Goal: Task Accomplishment & Management: Manage account settings

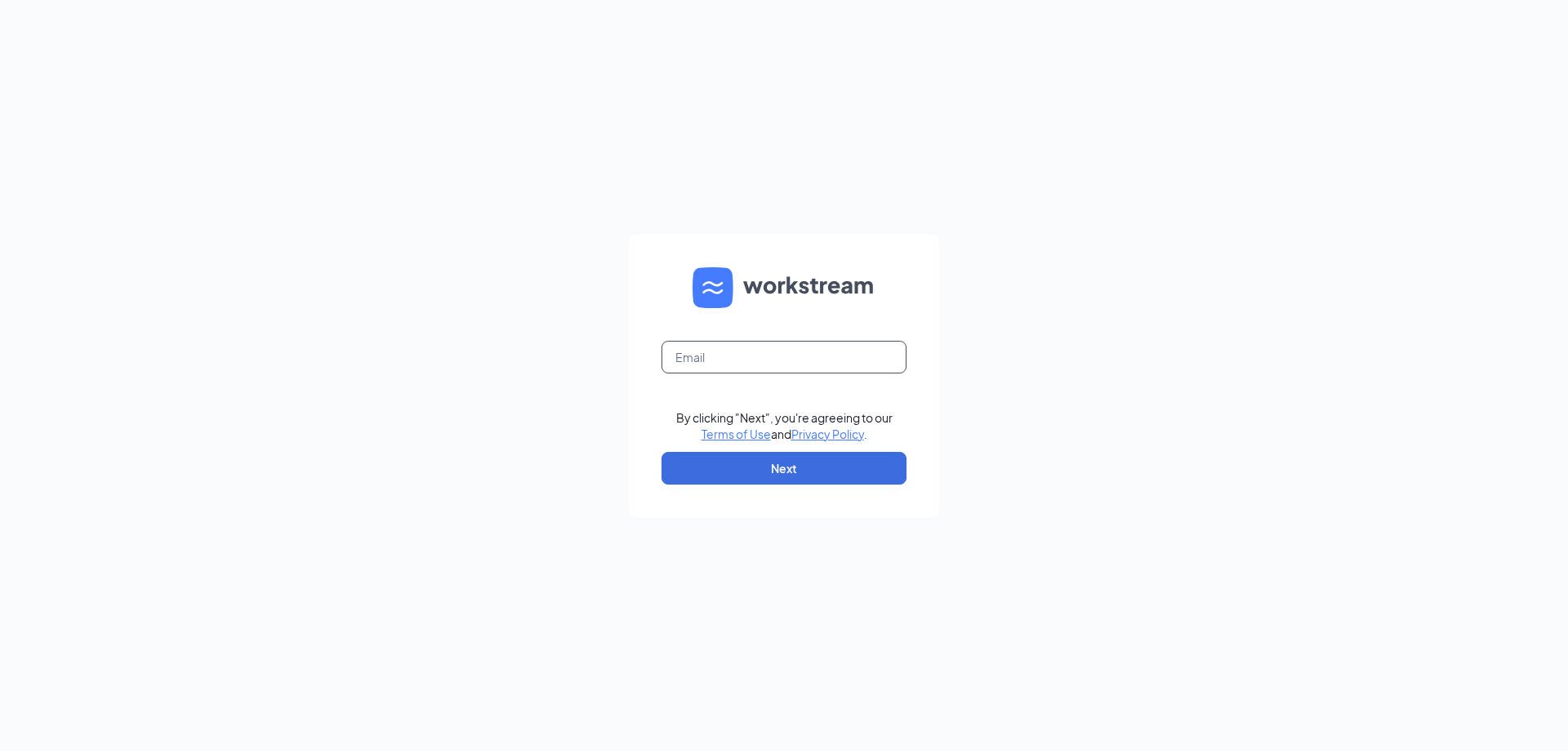
click at [716, 358] on input "text" at bounding box center [784, 357] width 245 height 33
type input "ihop555@gmail.com"
click at [825, 464] on button "Next" at bounding box center [784, 468] width 245 height 33
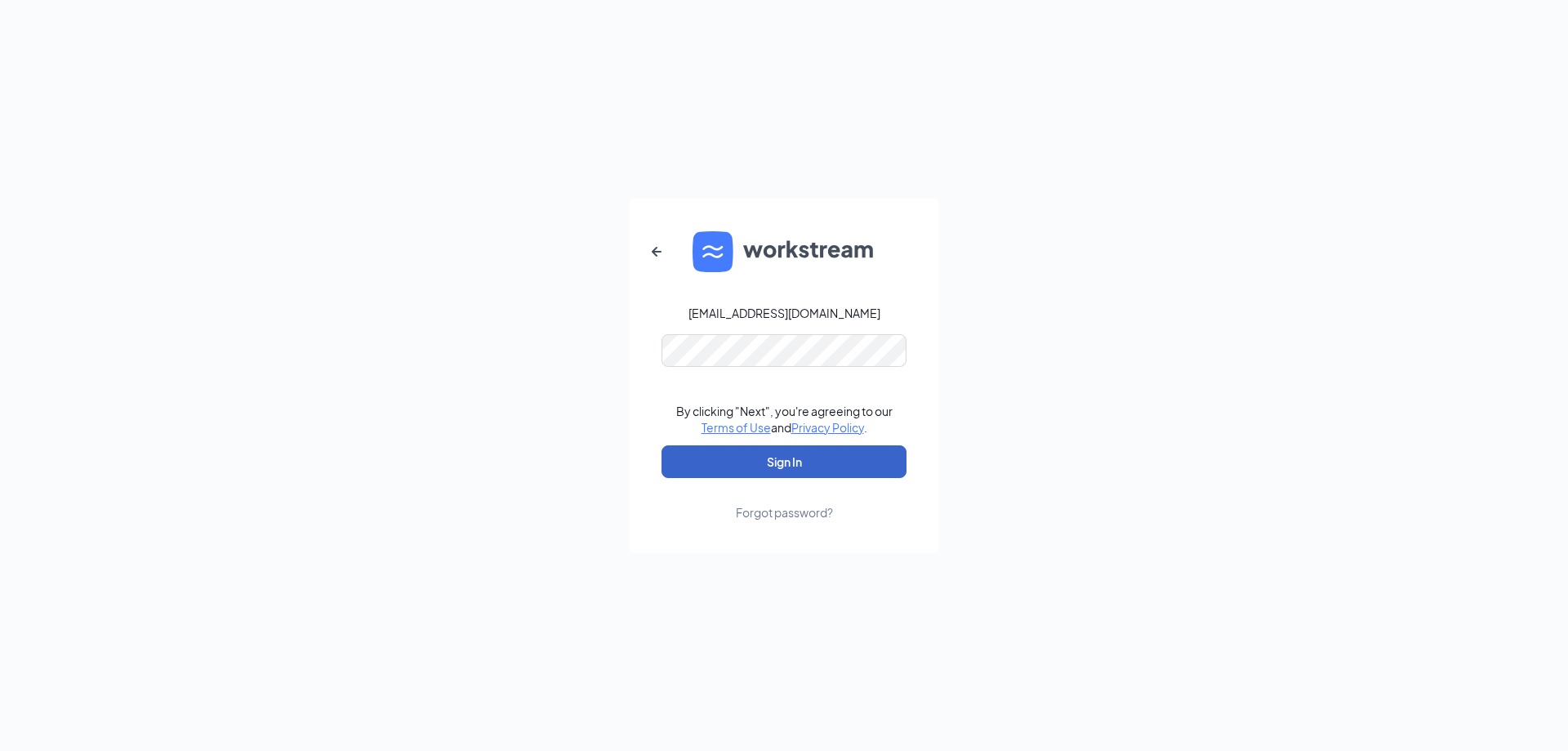
click at [829, 468] on button "Sign In" at bounding box center [784, 462] width 245 height 33
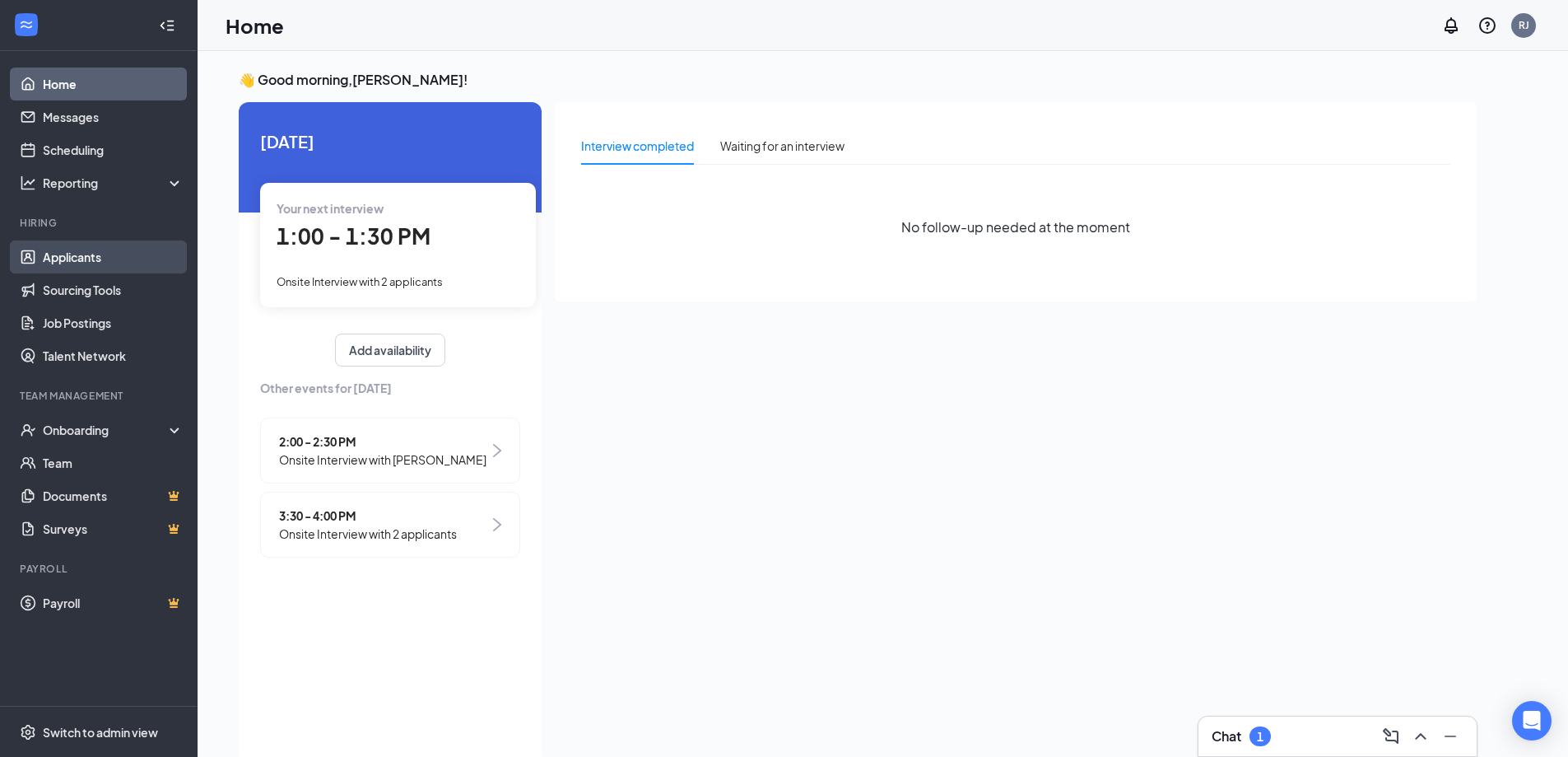
click at [89, 253] on link "Applicants" at bounding box center [113, 257] width 141 height 33
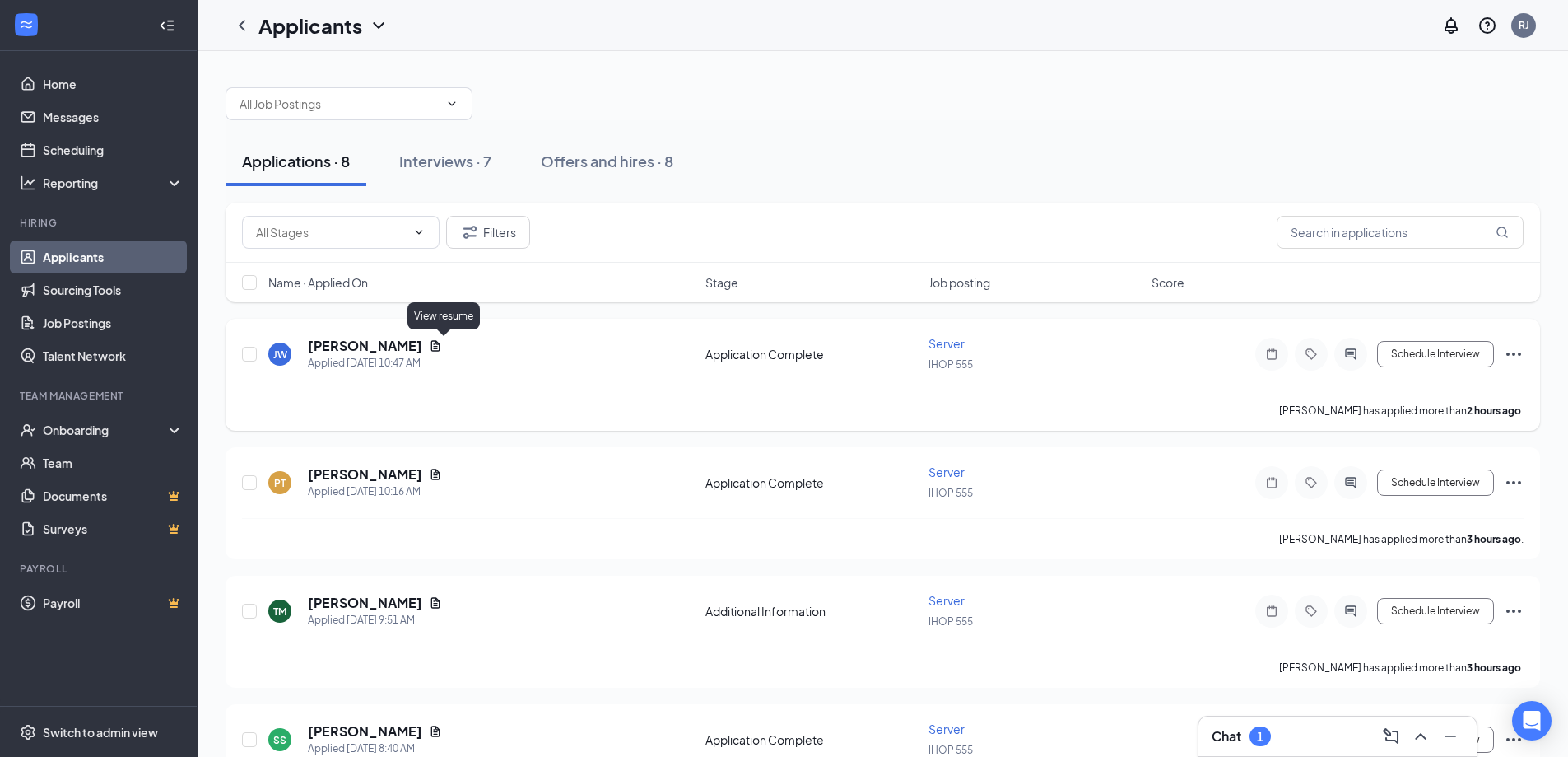
click at [441, 351] on icon "Document" at bounding box center [436, 345] width 9 height 11
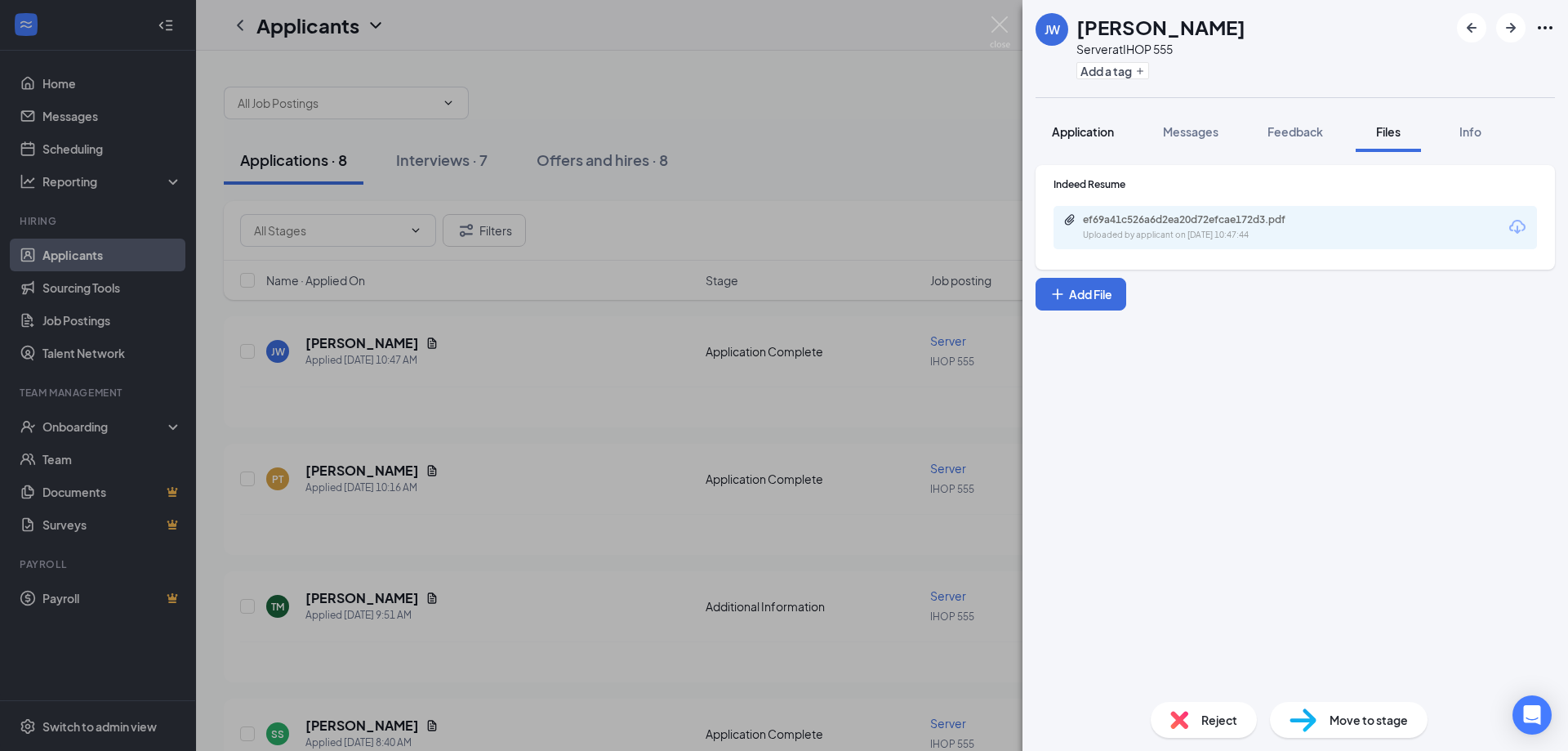
click at [1087, 133] on span "Application" at bounding box center [1083, 132] width 62 height 15
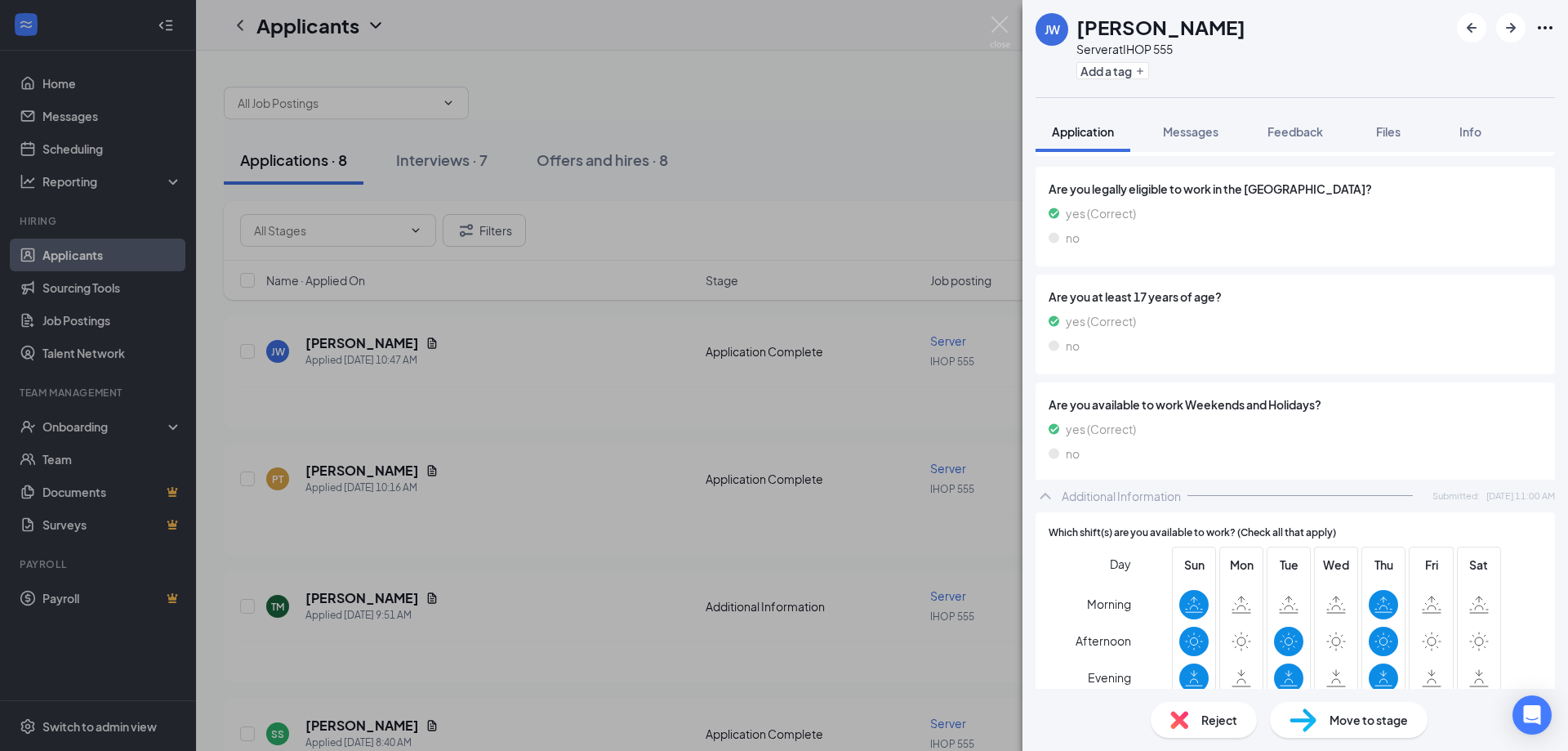
scroll to position [351, 0]
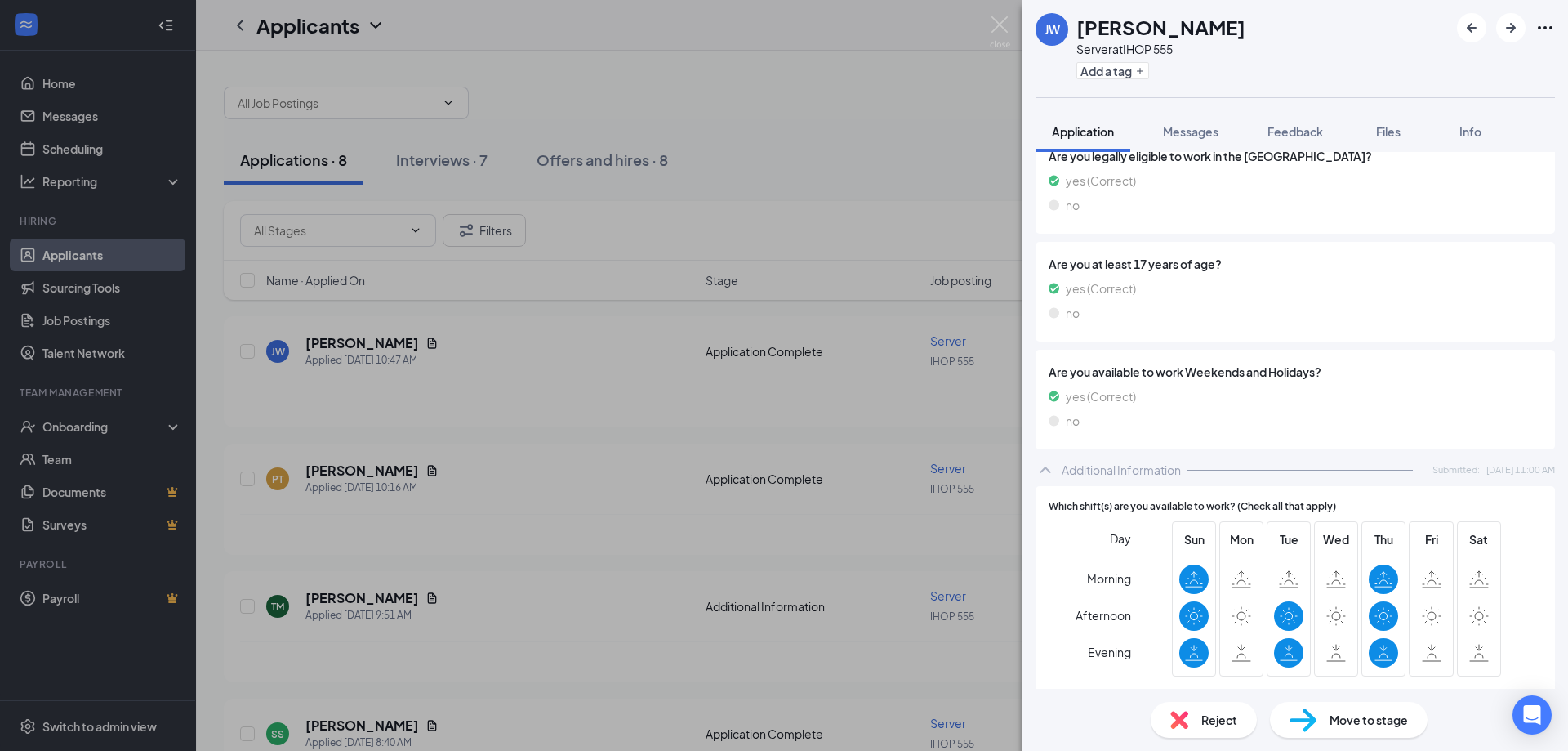
click at [1195, 713] on div "Reject" at bounding box center [1204, 720] width 106 height 36
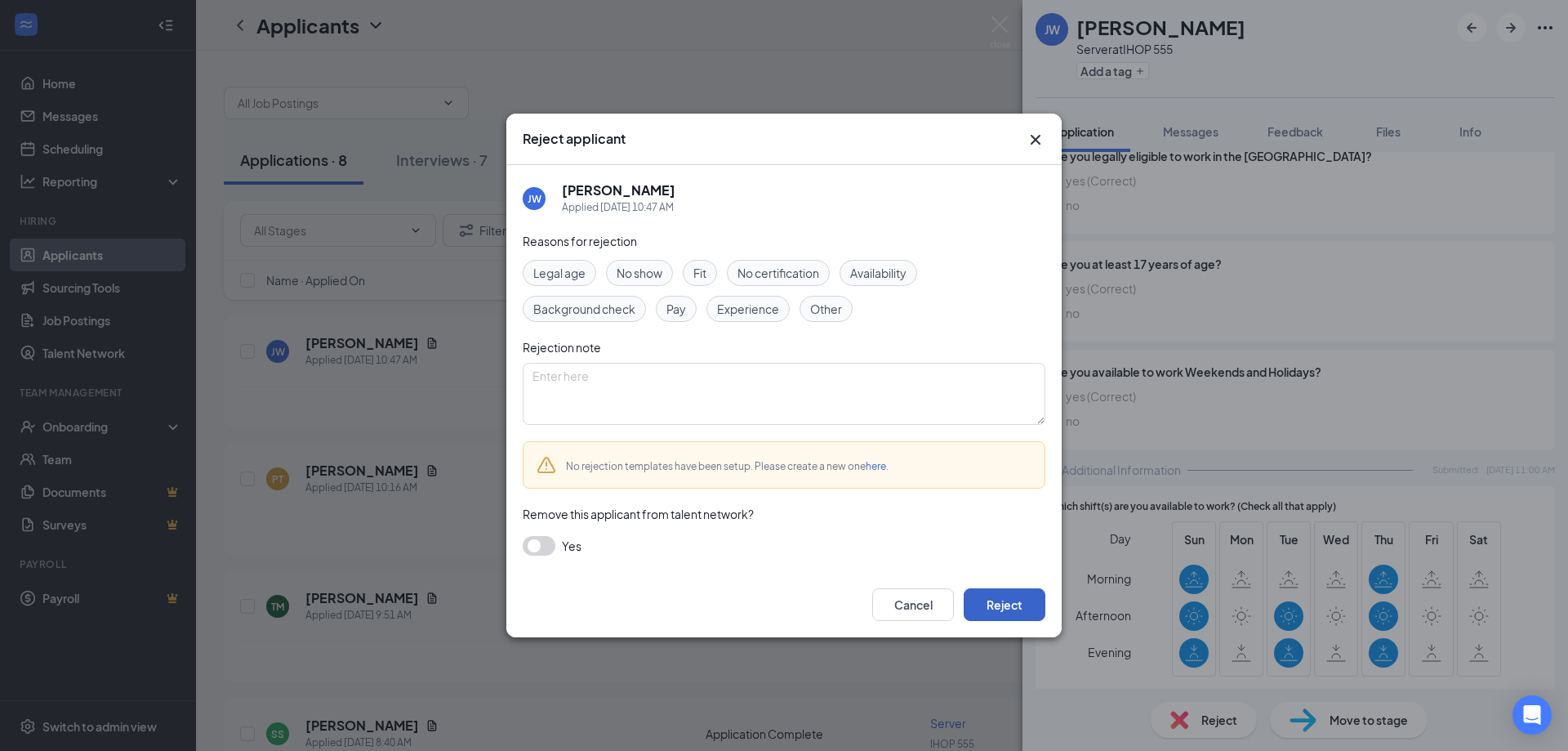
click at [1014, 591] on button "Reject" at bounding box center [1005, 604] width 82 height 33
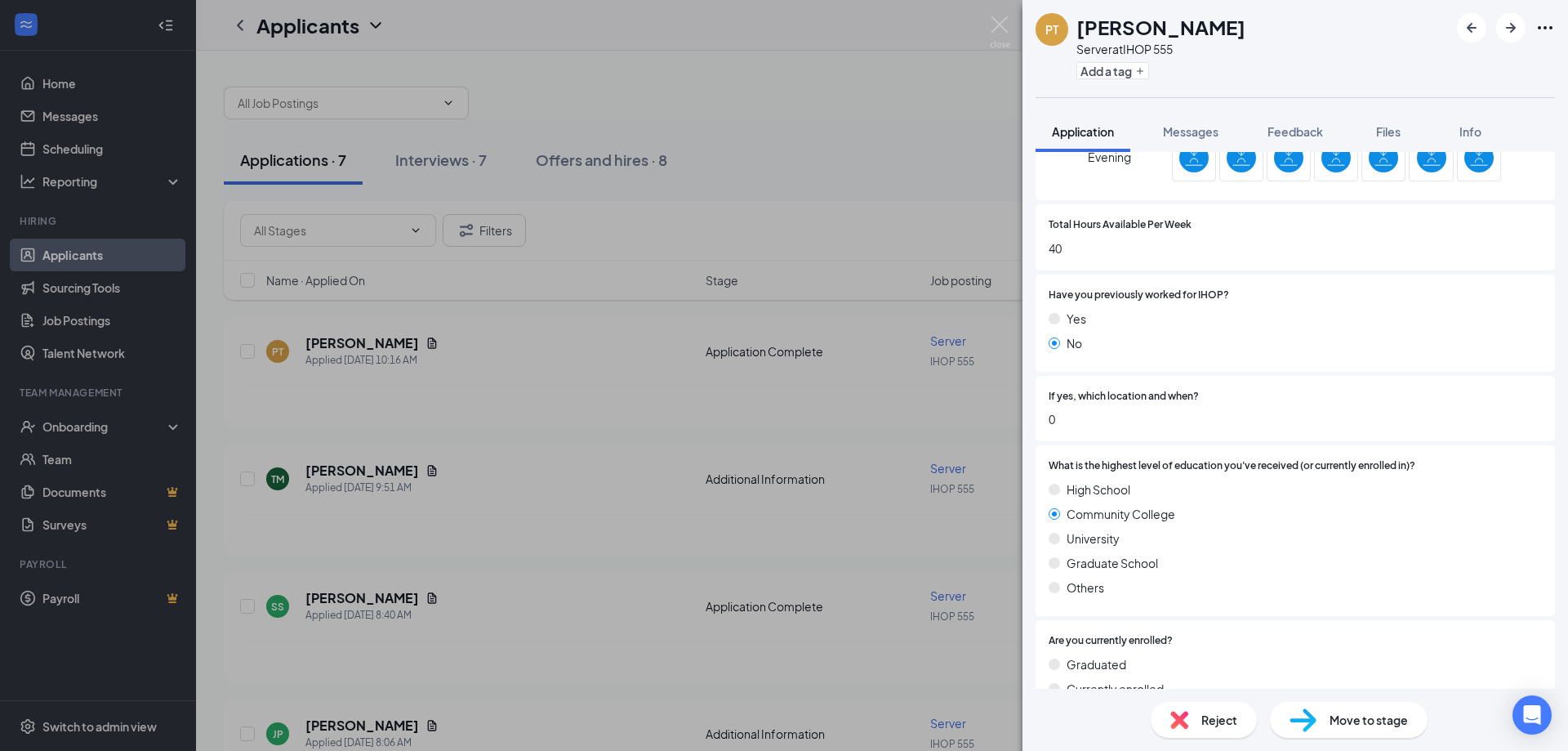
scroll to position [395, 0]
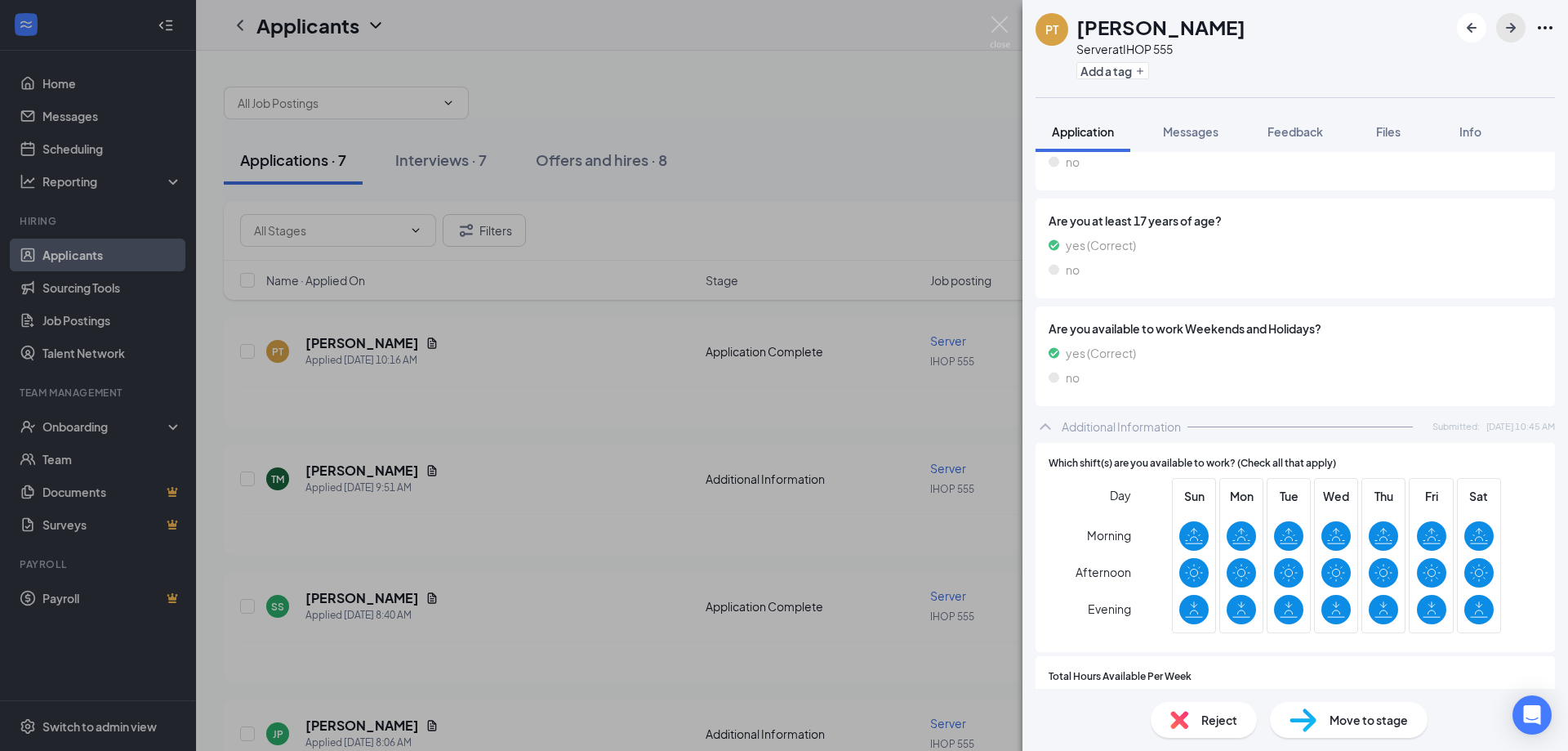
click at [1517, 31] on icon "ArrowRight" at bounding box center [1511, 28] width 20 height 20
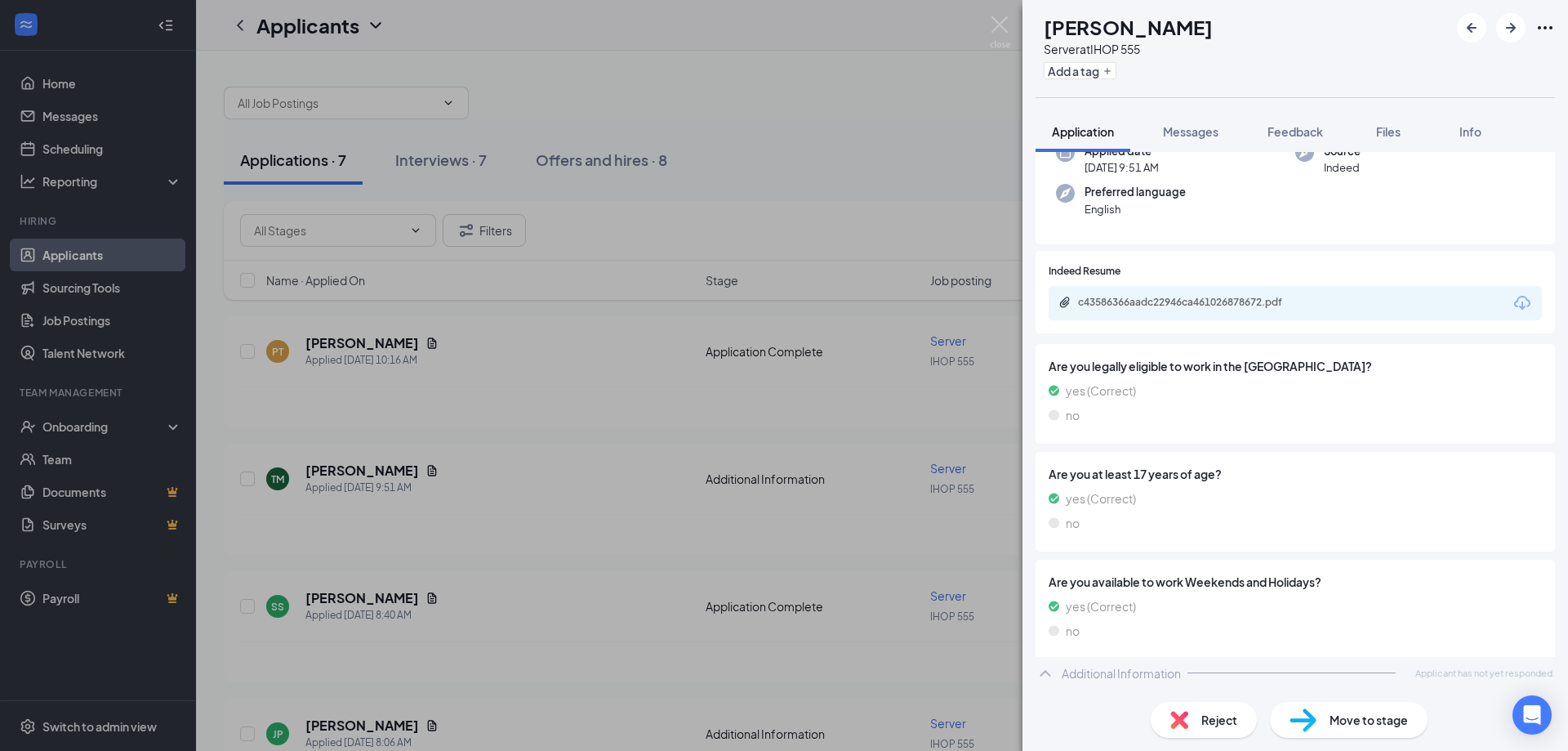
scroll to position [143, 0]
click at [1502, 25] on icon "ArrowRight" at bounding box center [1511, 28] width 20 height 20
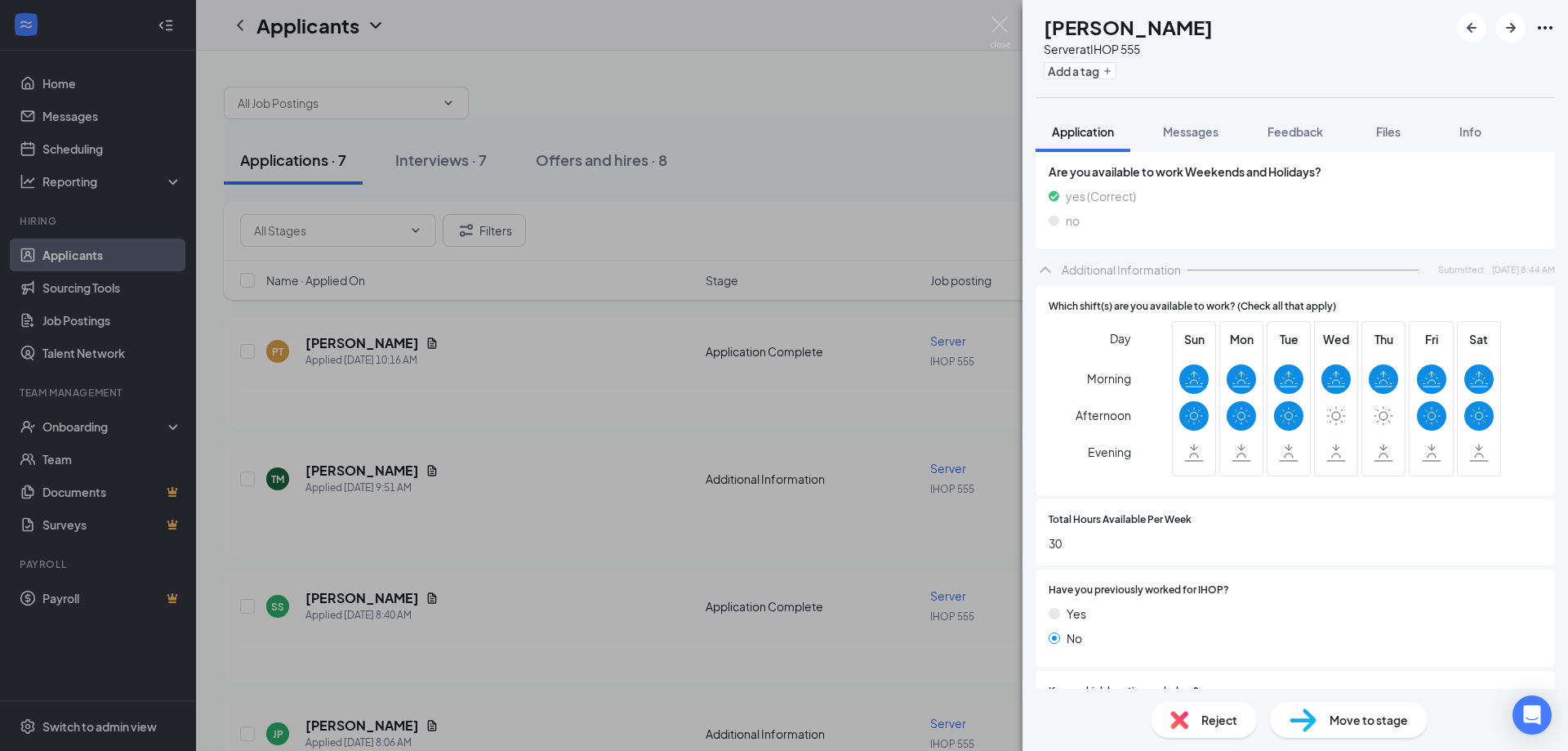
scroll to position [572, 0]
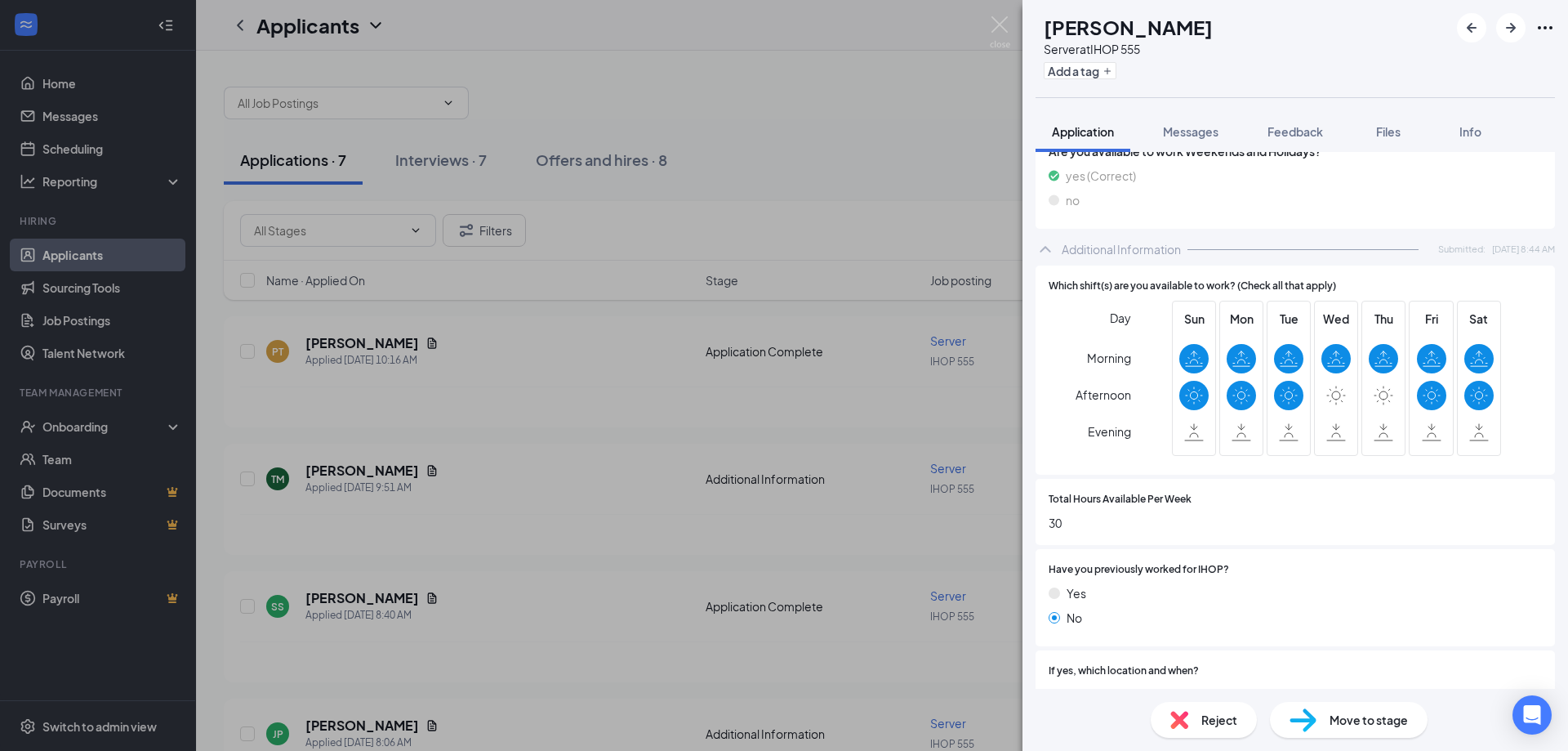
click at [1211, 714] on span "Reject" at bounding box center [1219, 720] width 36 height 18
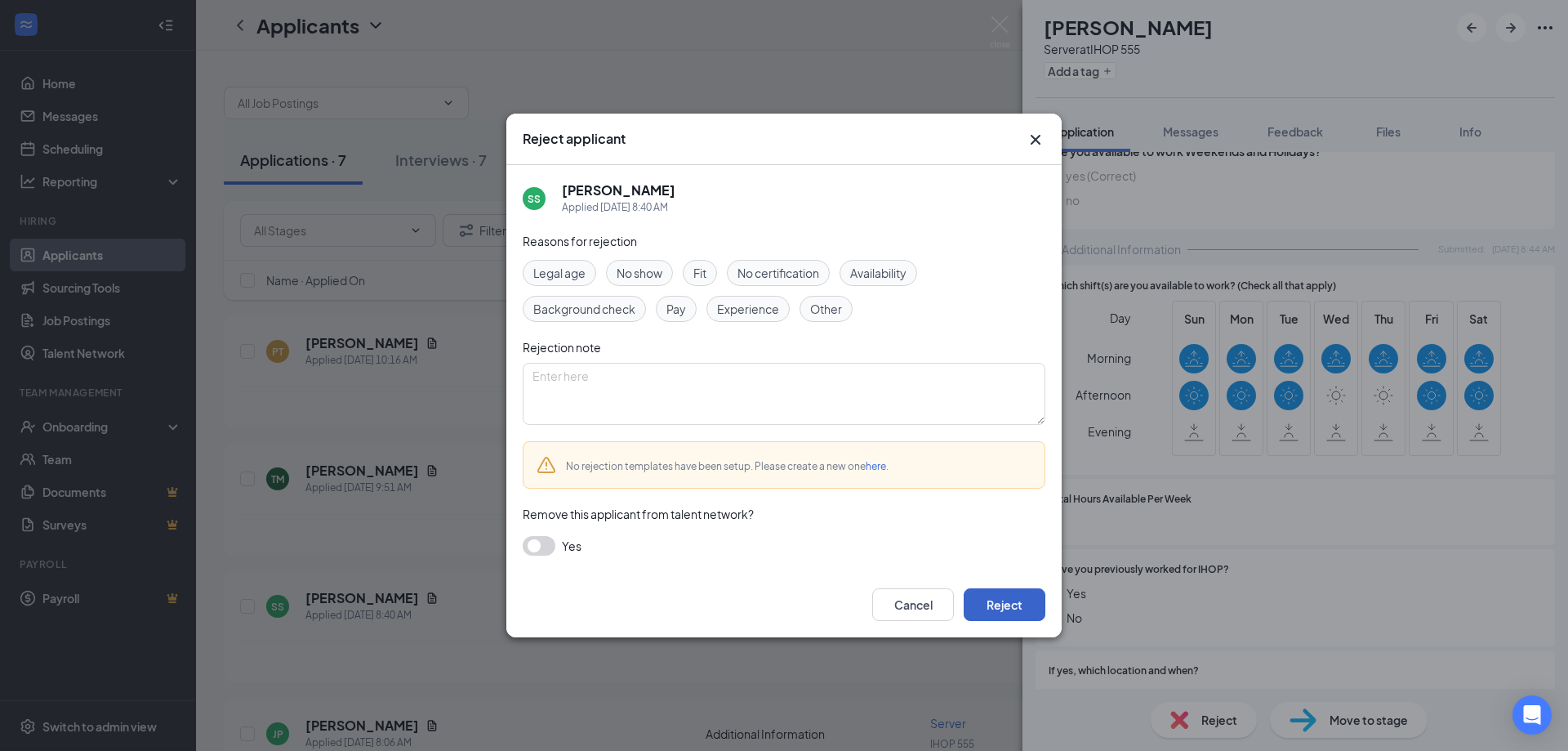
click at [994, 603] on button "Reject" at bounding box center [1005, 604] width 82 height 33
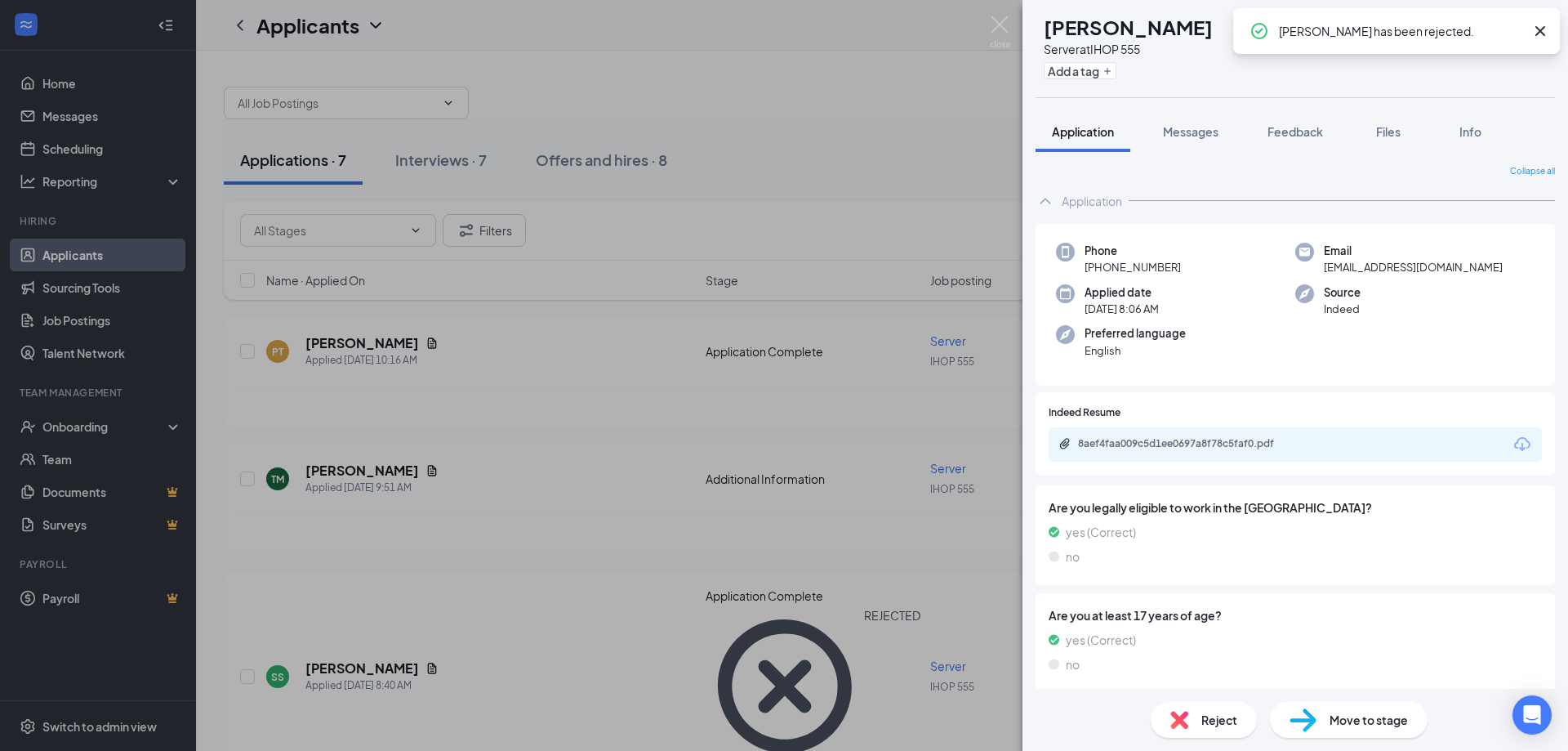
scroll to position [149, 0]
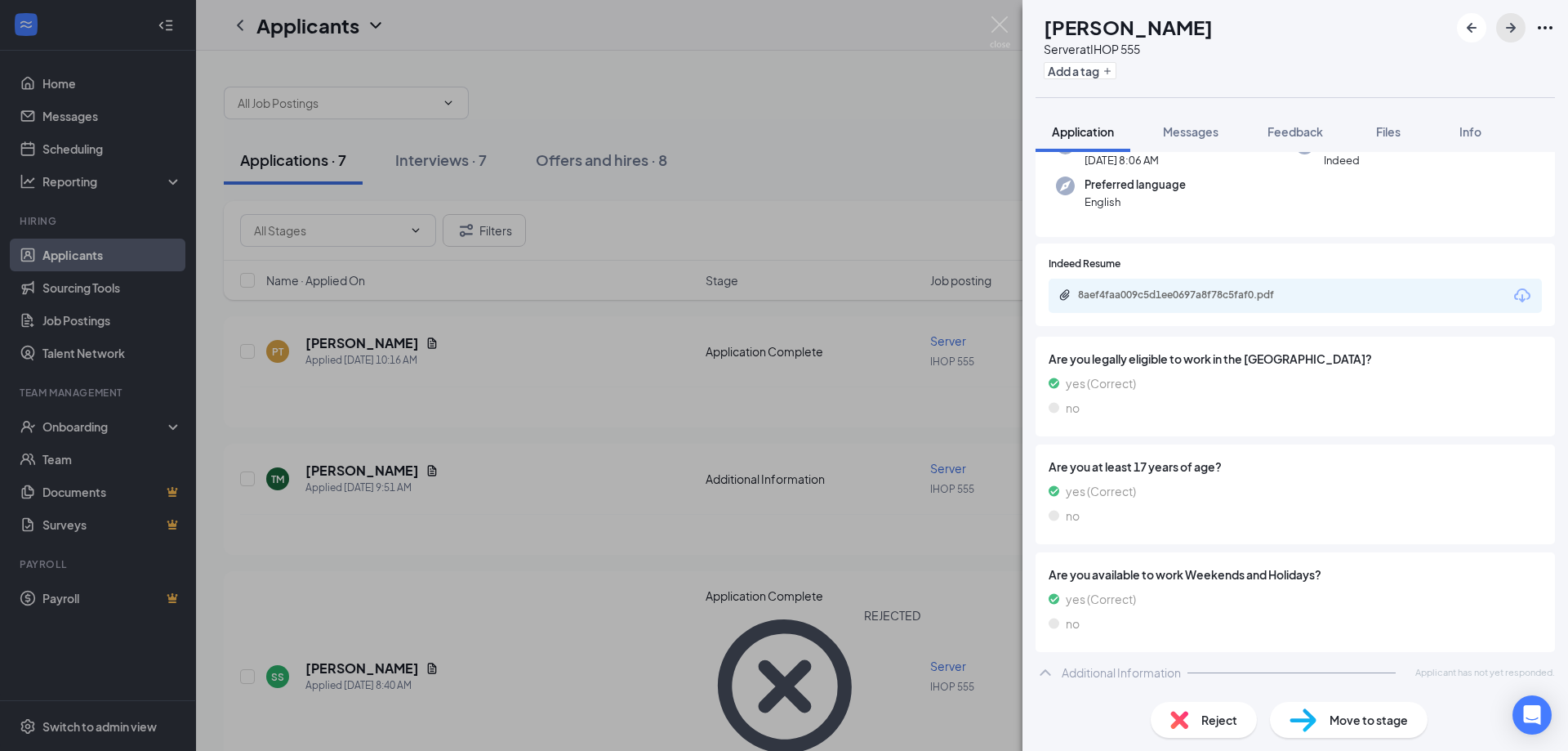
click at [1515, 25] on icon "ArrowRight" at bounding box center [1511, 28] width 20 height 20
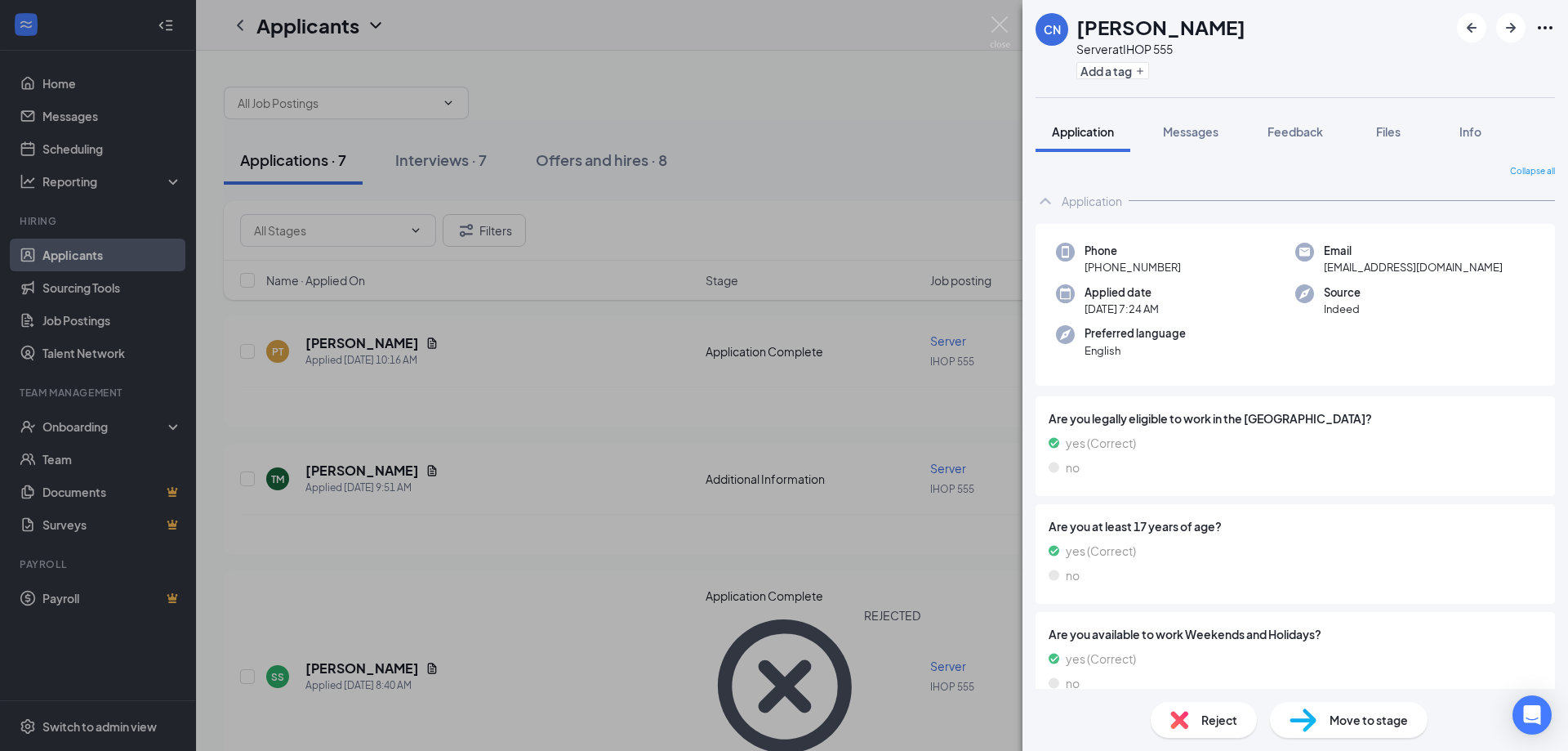
scroll to position [60, 0]
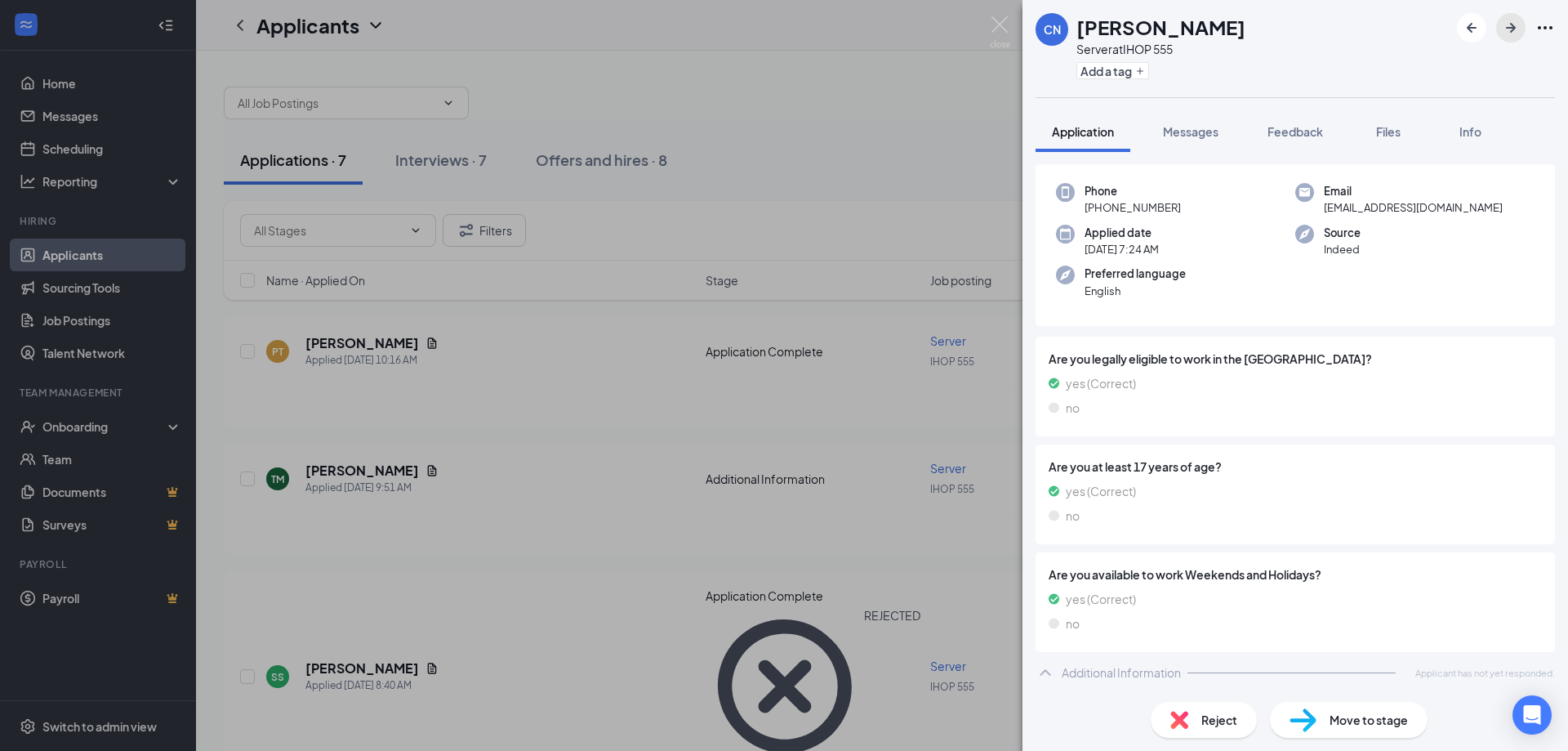
click at [1507, 22] on icon "ArrowRight" at bounding box center [1511, 28] width 20 height 20
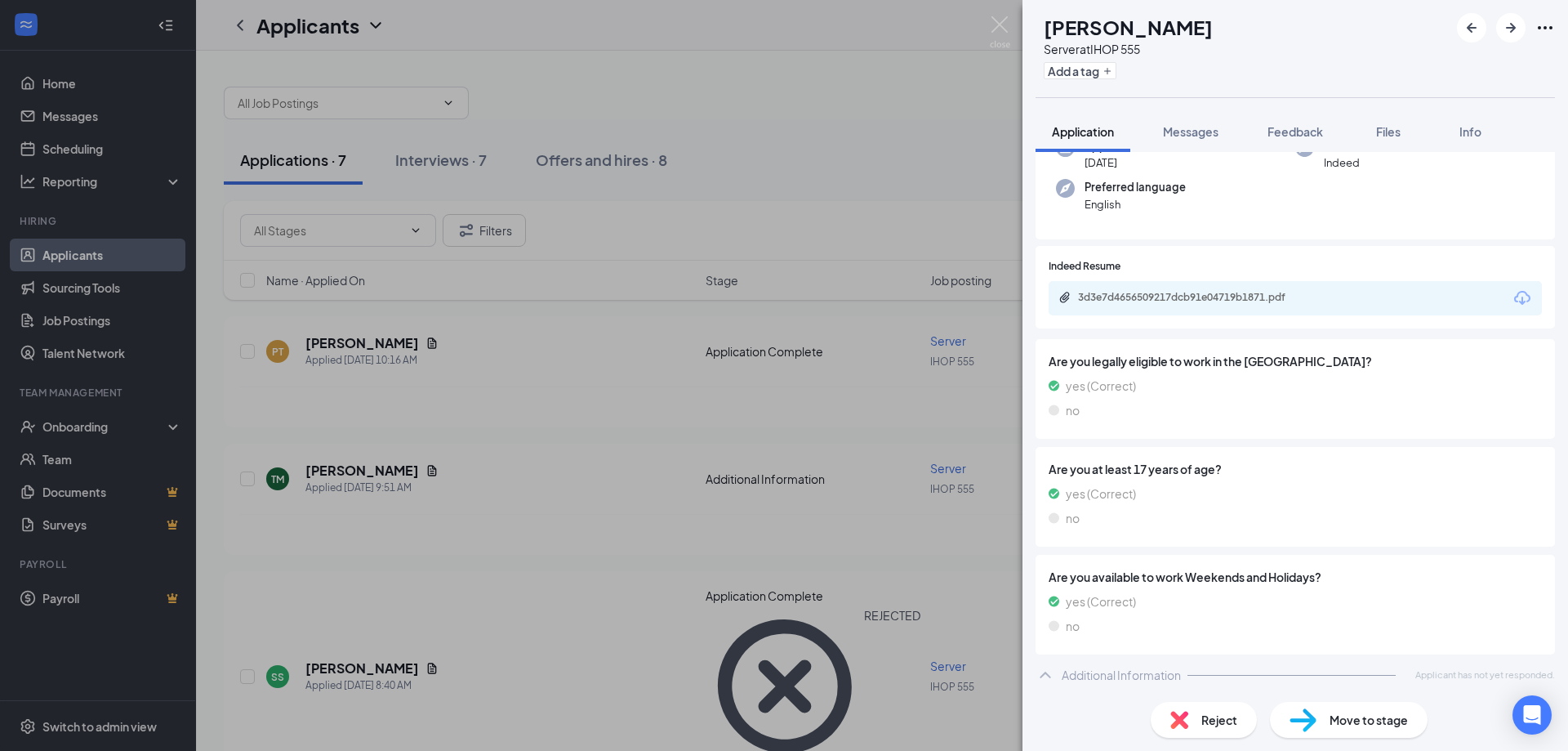
scroll to position [149, 0]
click at [988, 26] on div "[PERSON_NAME] [PERSON_NAME] Server at IHOP 555 Add a tag Application Messages F…" at bounding box center [784, 375] width 1568 height 751
click at [996, 20] on img at bounding box center [1000, 32] width 20 height 32
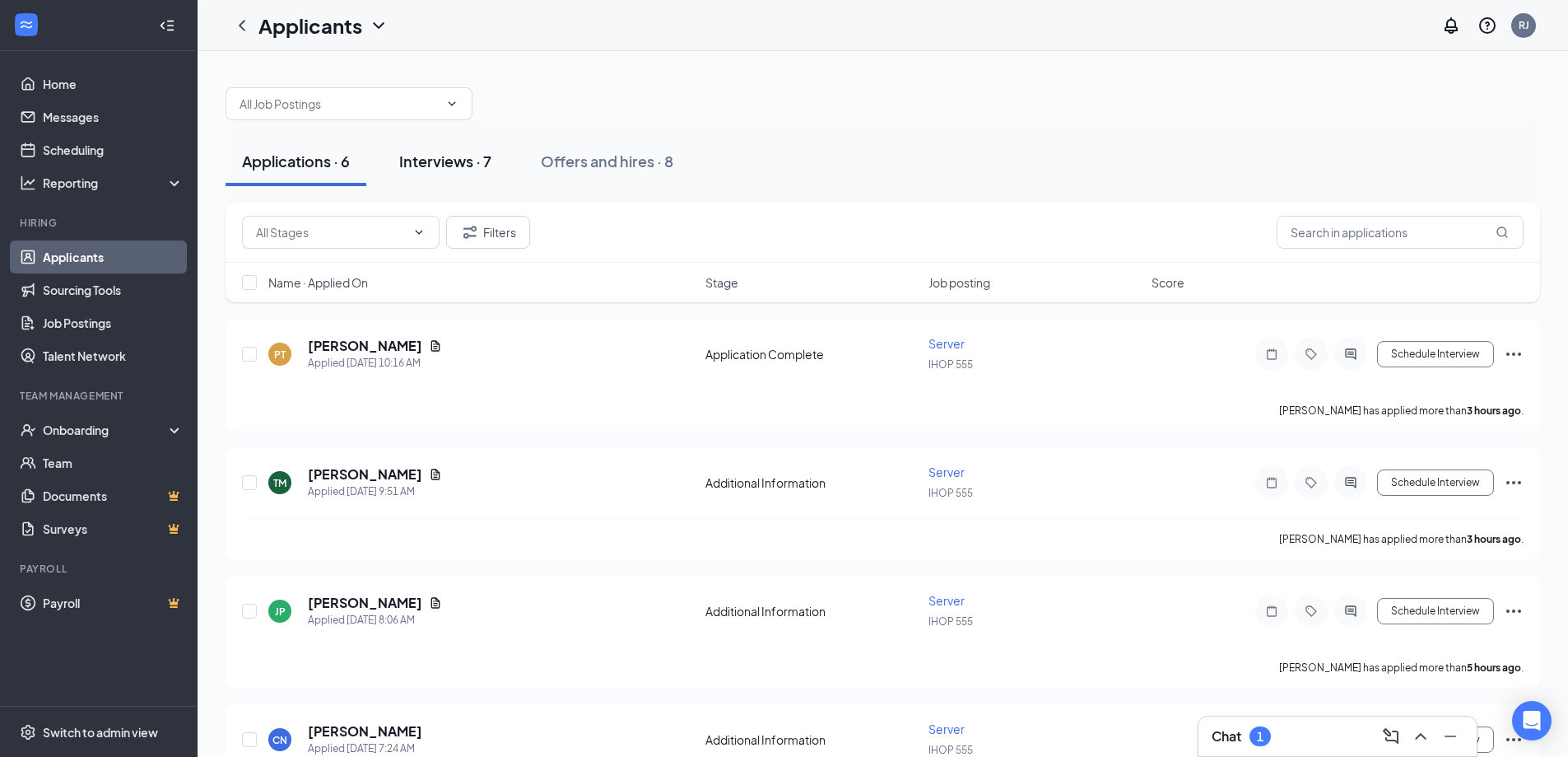
click at [460, 163] on div "Interviews · 7" at bounding box center [446, 161] width 92 height 21
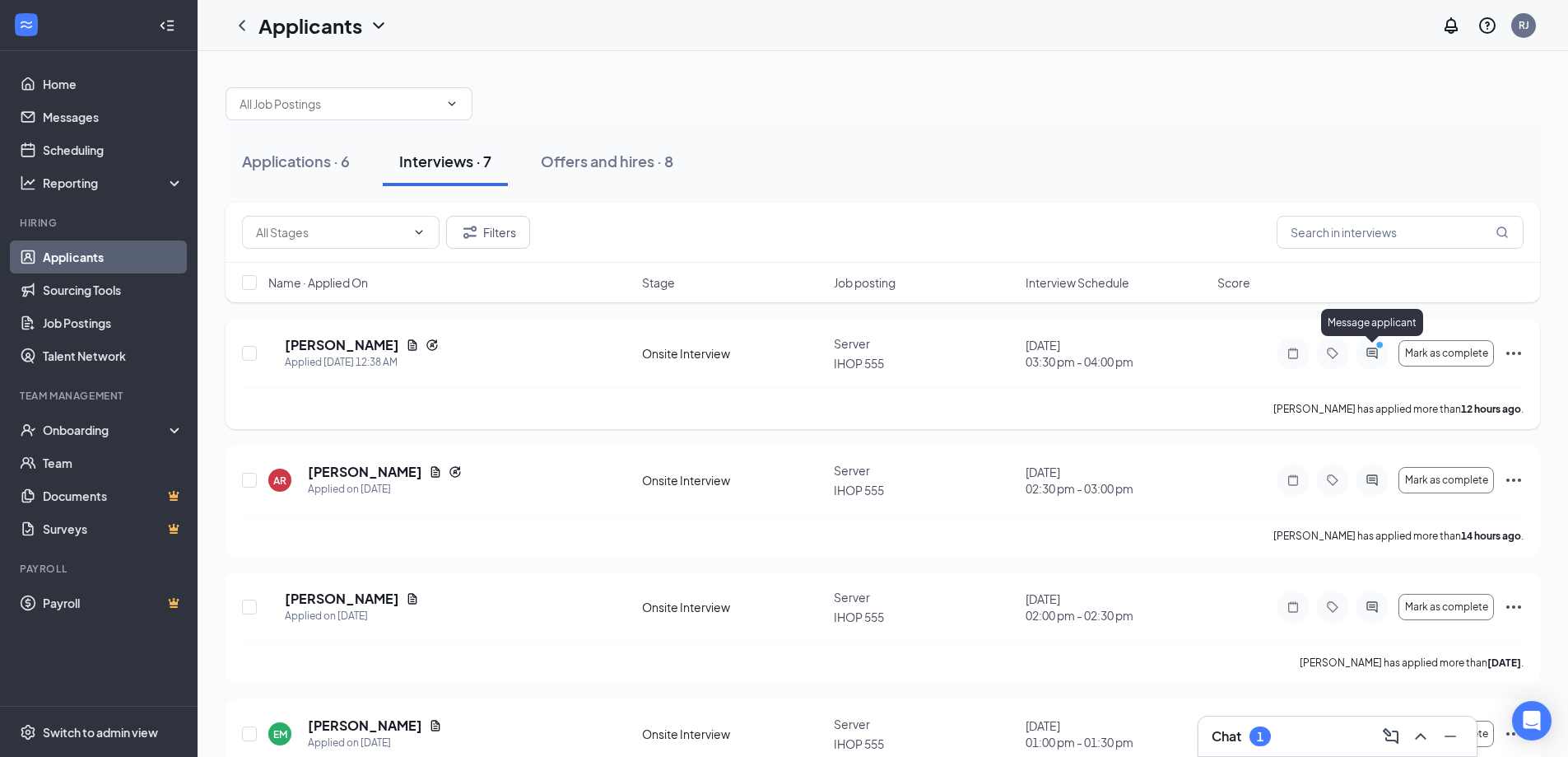
click at [1377, 353] on icon "ActiveChat" at bounding box center [1372, 353] width 20 height 13
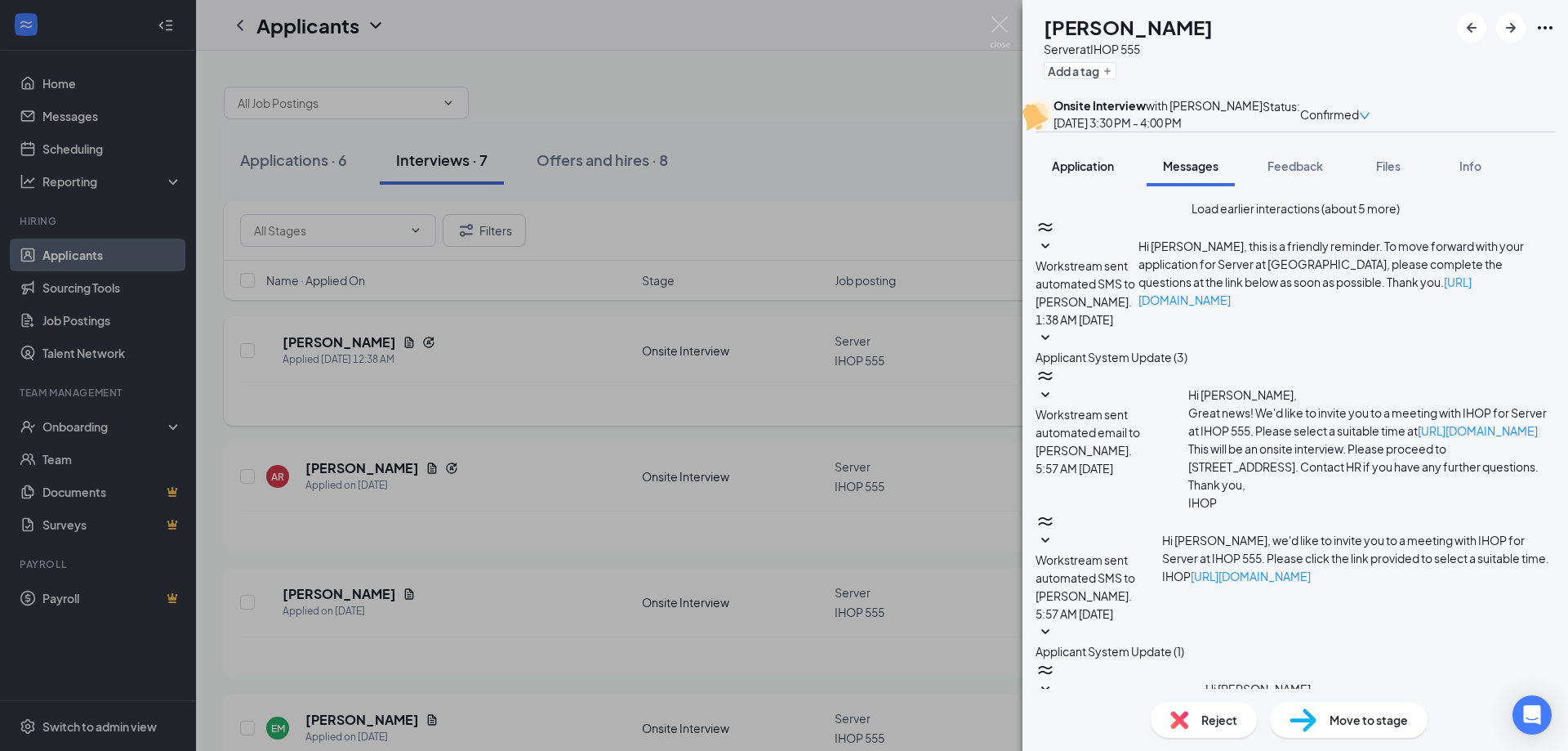
click at [1089, 173] on span "Application" at bounding box center [1083, 165] width 62 height 15
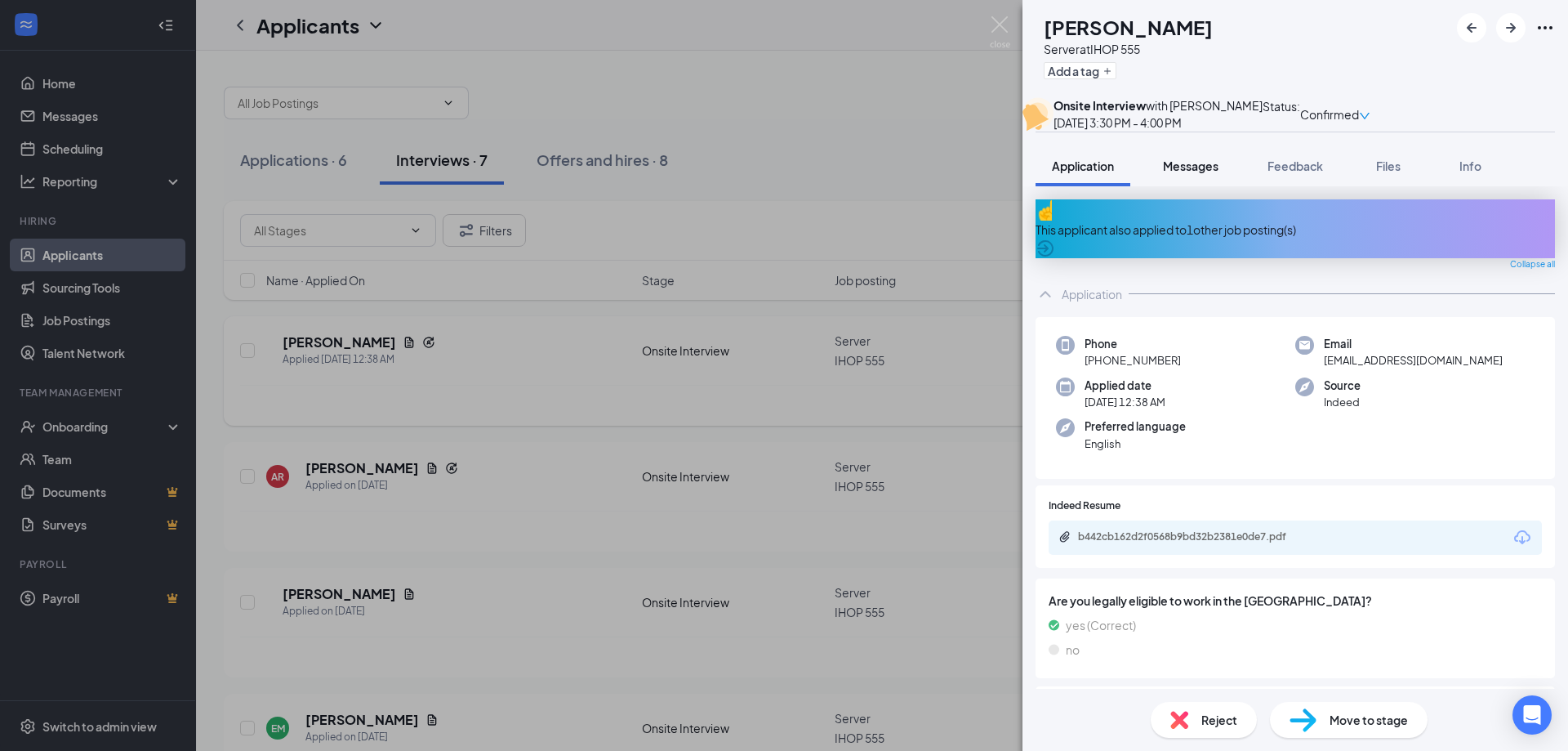
click at [1192, 173] on span "Messages" at bounding box center [1191, 165] width 56 height 15
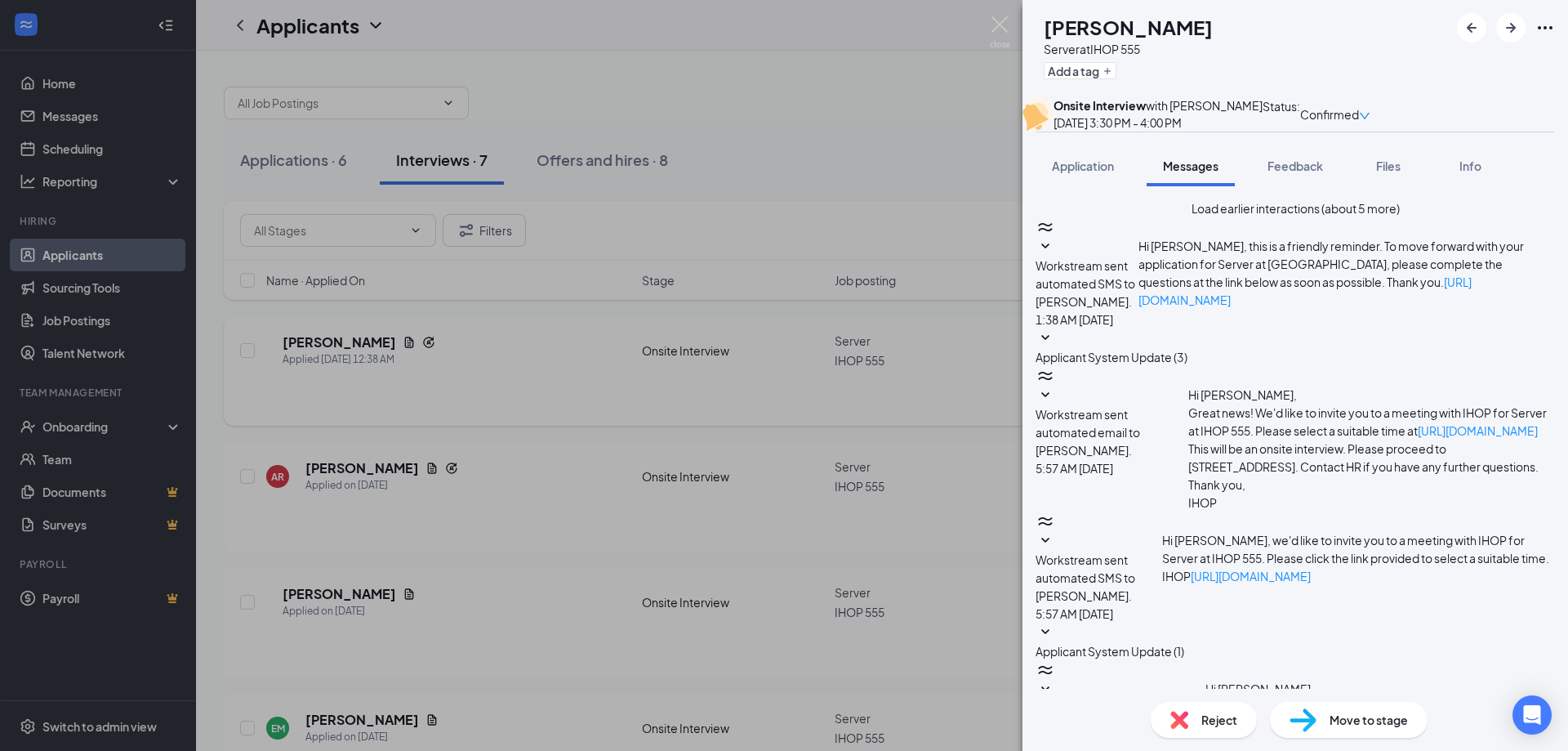
scroll to position [333, 0]
drag, startPoint x: 1555, startPoint y: 470, endPoint x: 1567, endPoint y: 390, distance: 80.9
click at [1567, 390] on div "Load earlier interactions (about 5 more) Workstream sent automated SMS to [PERS…" at bounding box center [1295, 437] width 545 height 502
click at [893, 147] on div "KB [PERSON_NAME] Server at IHOP 555 Add a tag Onsite Interview with [PERSON_NAM…" at bounding box center [784, 375] width 1568 height 751
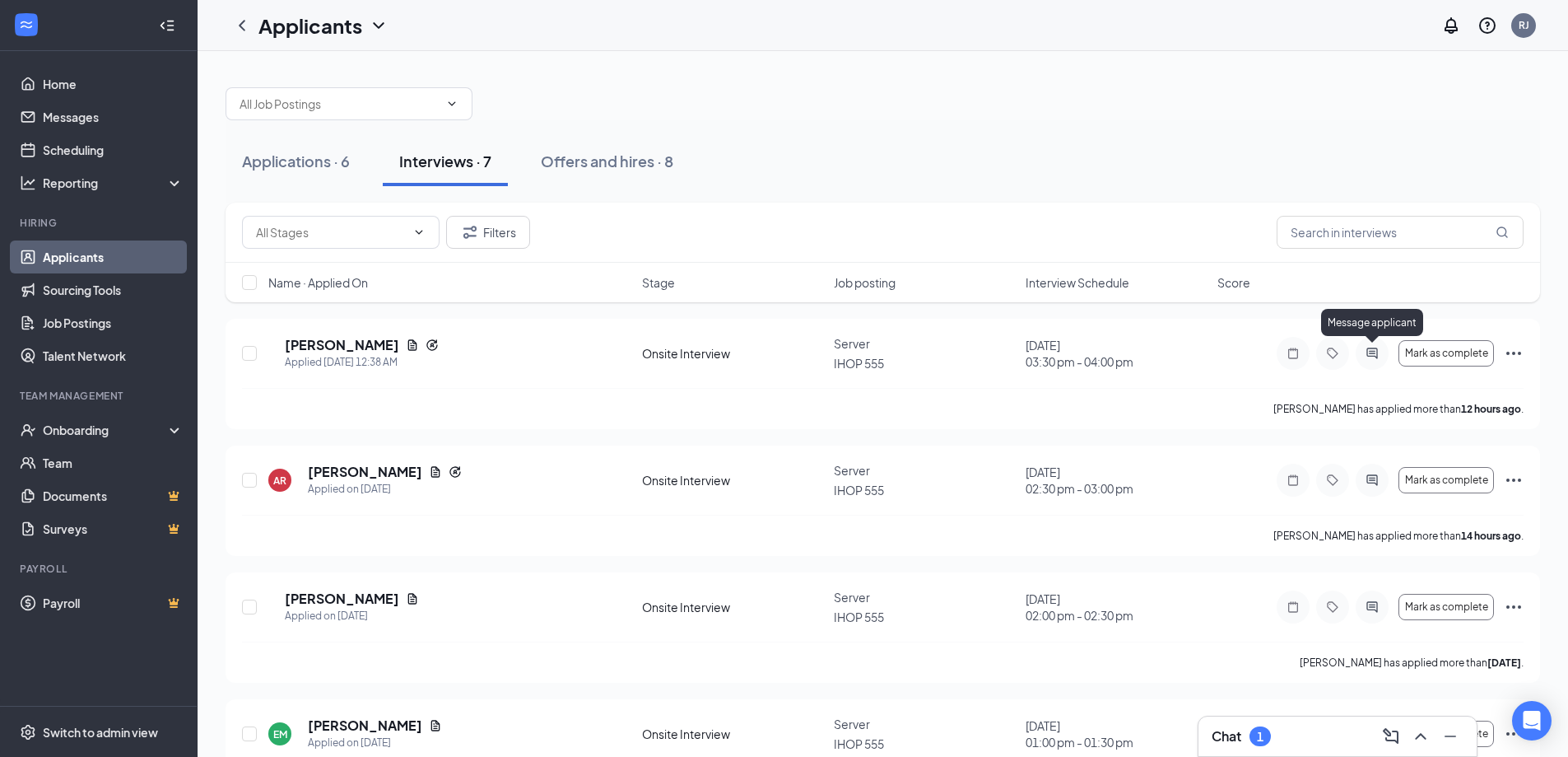
click at [1372, 356] on icon "ActiveChat" at bounding box center [1372, 352] width 11 height 11
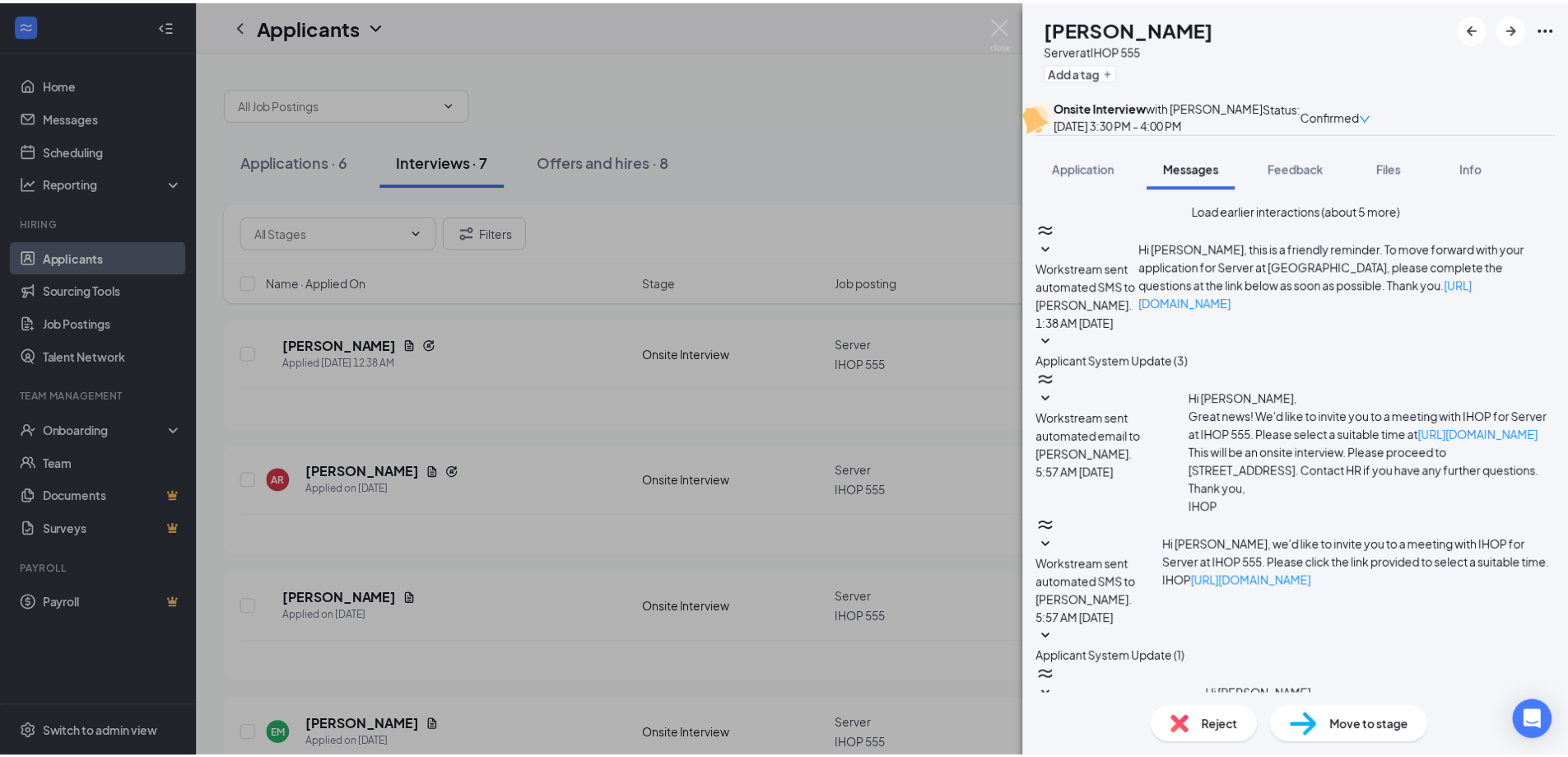
scroll to position [297, 0]
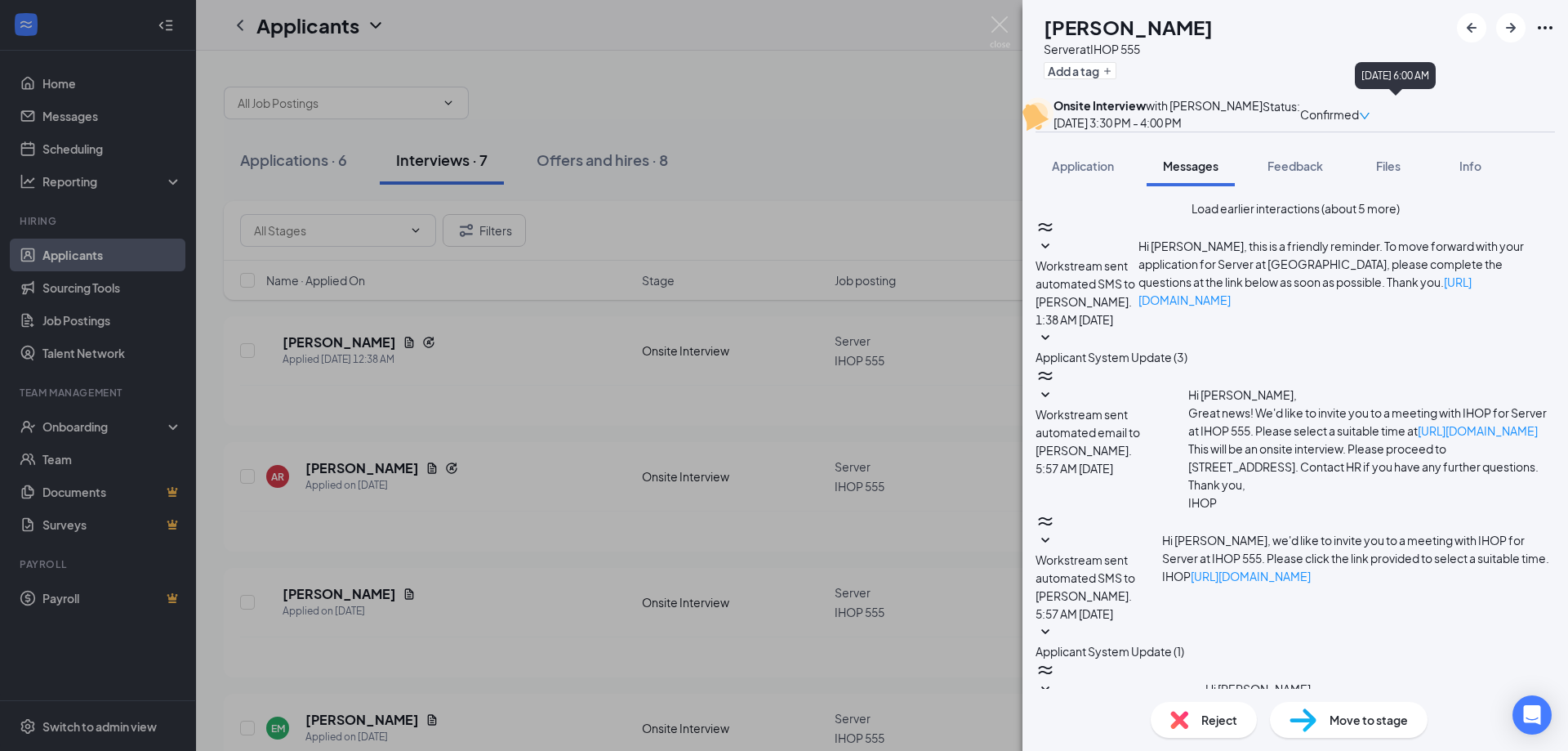
click at [888, 102] on div "KB [PERSON_NAME] Server at IHOP 555 Add a tag Onsite Interview with [PERSON_NAM…" at bounding box center [784, 375] width 1568 height 751
click at [991, 25] on img at bounding box center [1000, 32] width 20 height 32
